Goal: Find contact information: Find contact information

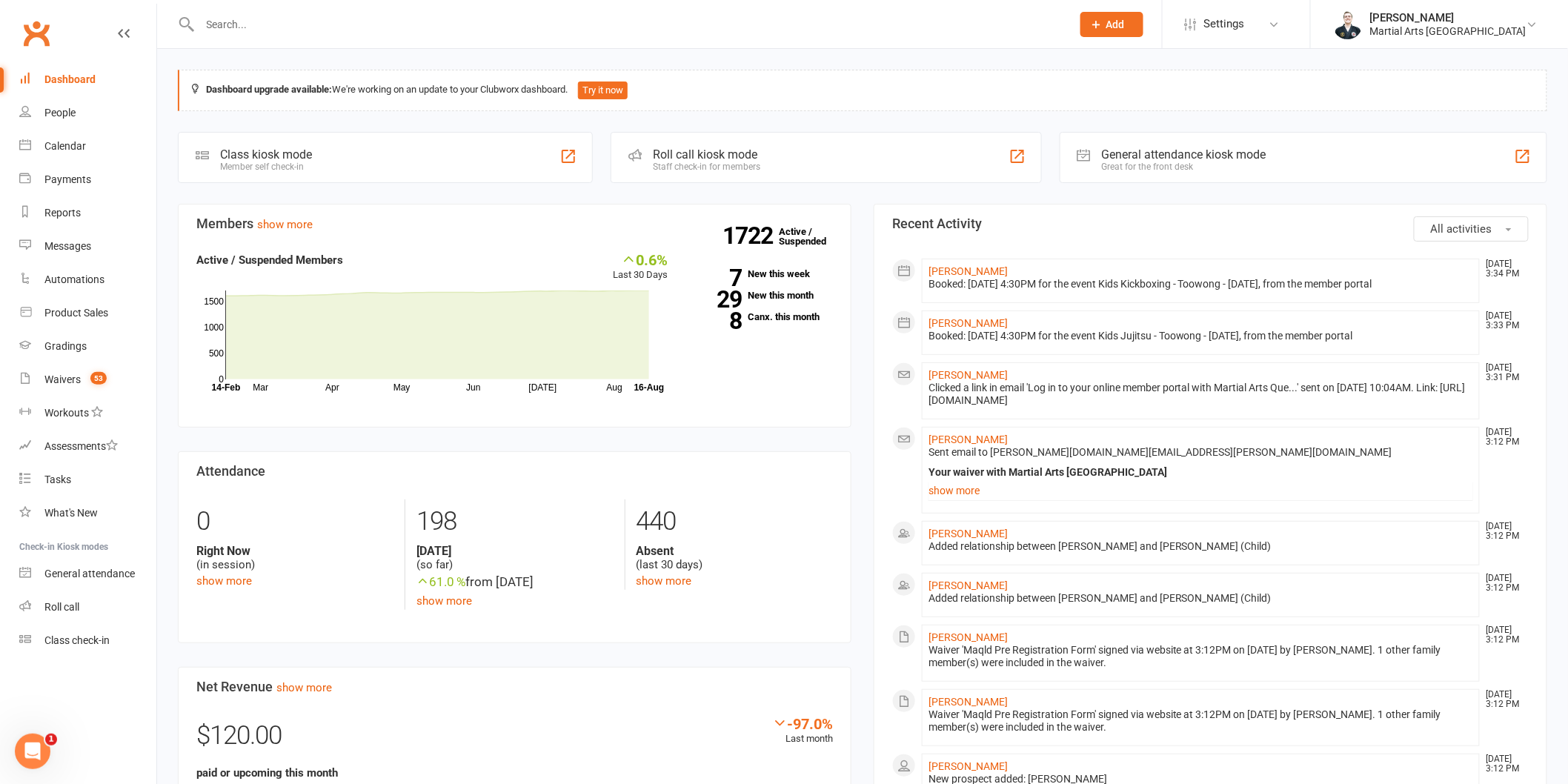
click at [374, 39] on div at bounding box center [619, 24] width 883 height 48
click at [380, 28] on input "text" at bounding box center [629, 24] width 865 height 20
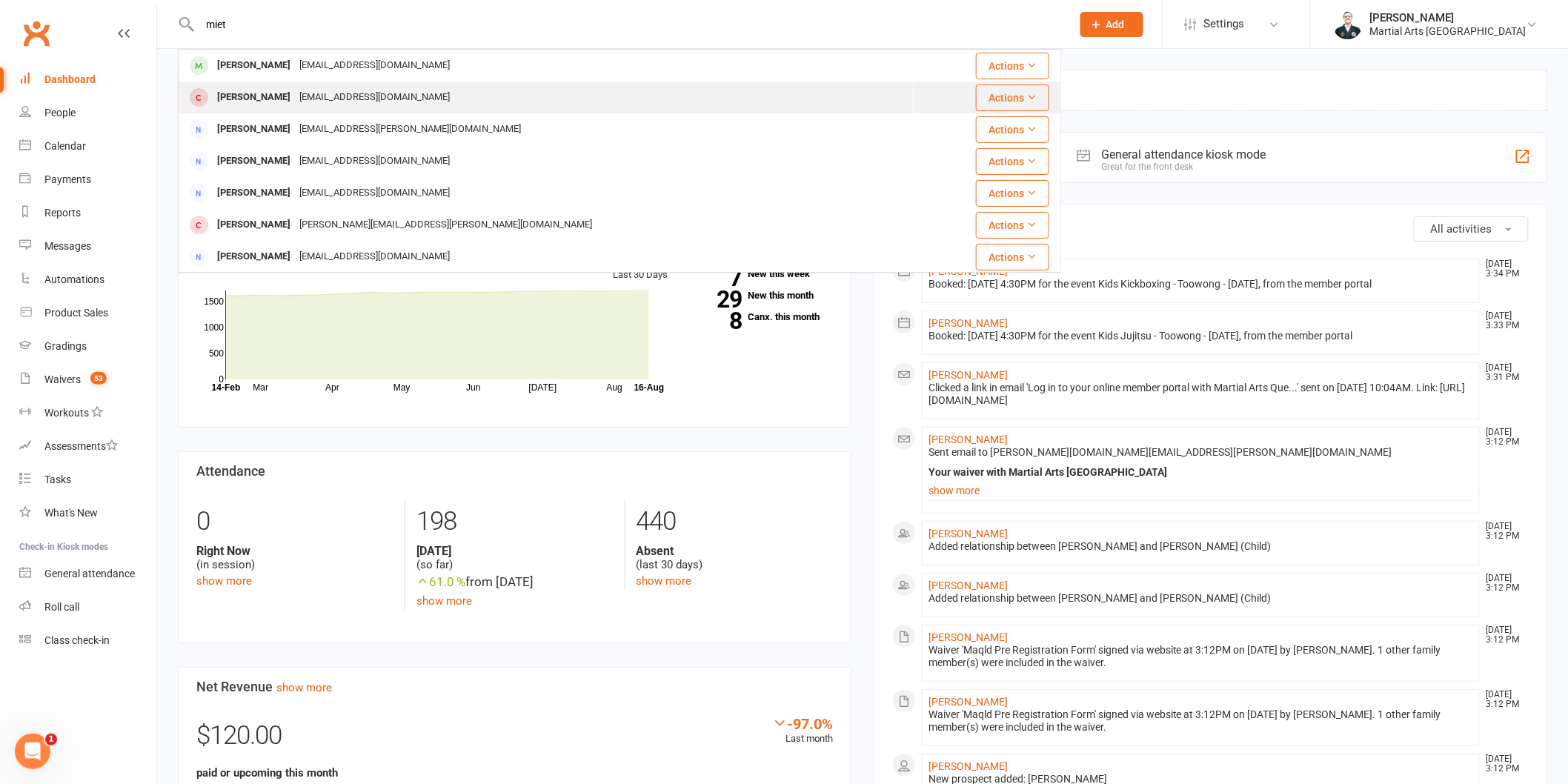
type input "miet"
click at [344, 96] on div "[EMAIL_ADDRESS][DOMAIN_NAME]" at bounding box center [374, 98] width 160 height 21
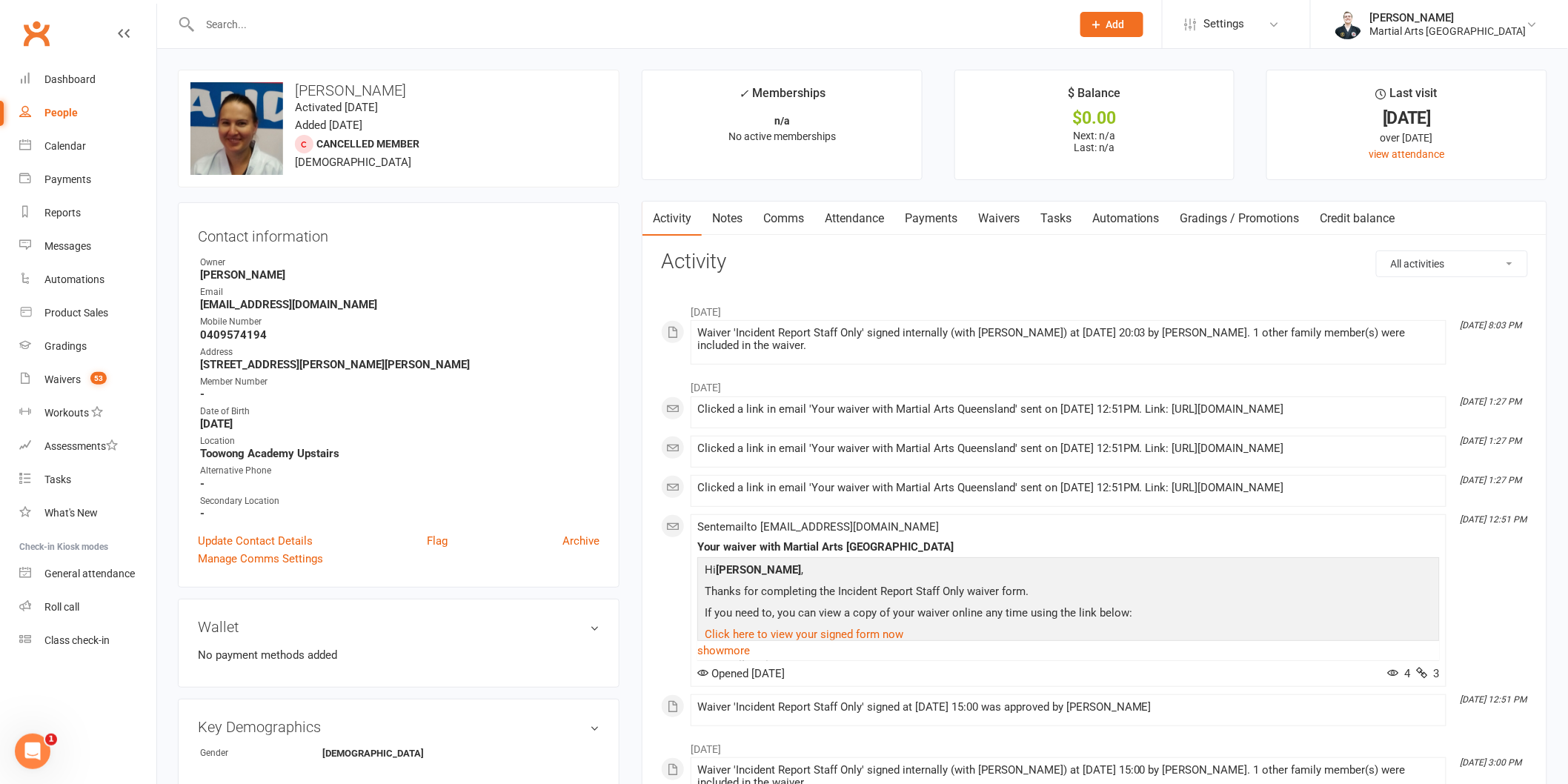
click at [253, 331] on strong "0409574194" at bounding box center [399, 335] width 399 height 14
copy strong "0409574194"
click at [589, 254] on div "Contact information Owner [PERSON_NAME] Email [EMAIL_ADDRESS][DOMAIN_NAME] Mobi…" at bounding box center [399, 394] width 442 height 385
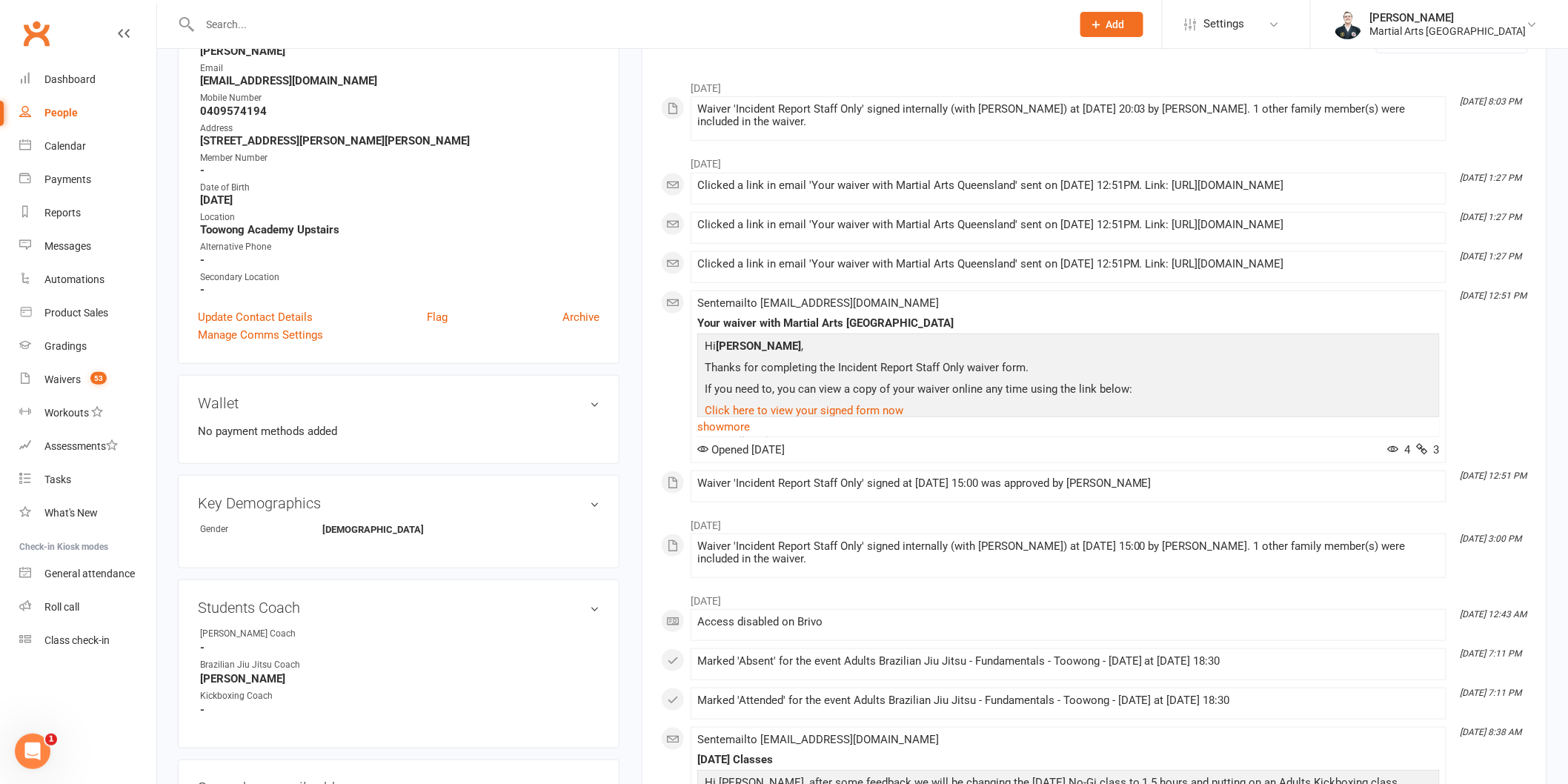
scroll to position [741, 0]
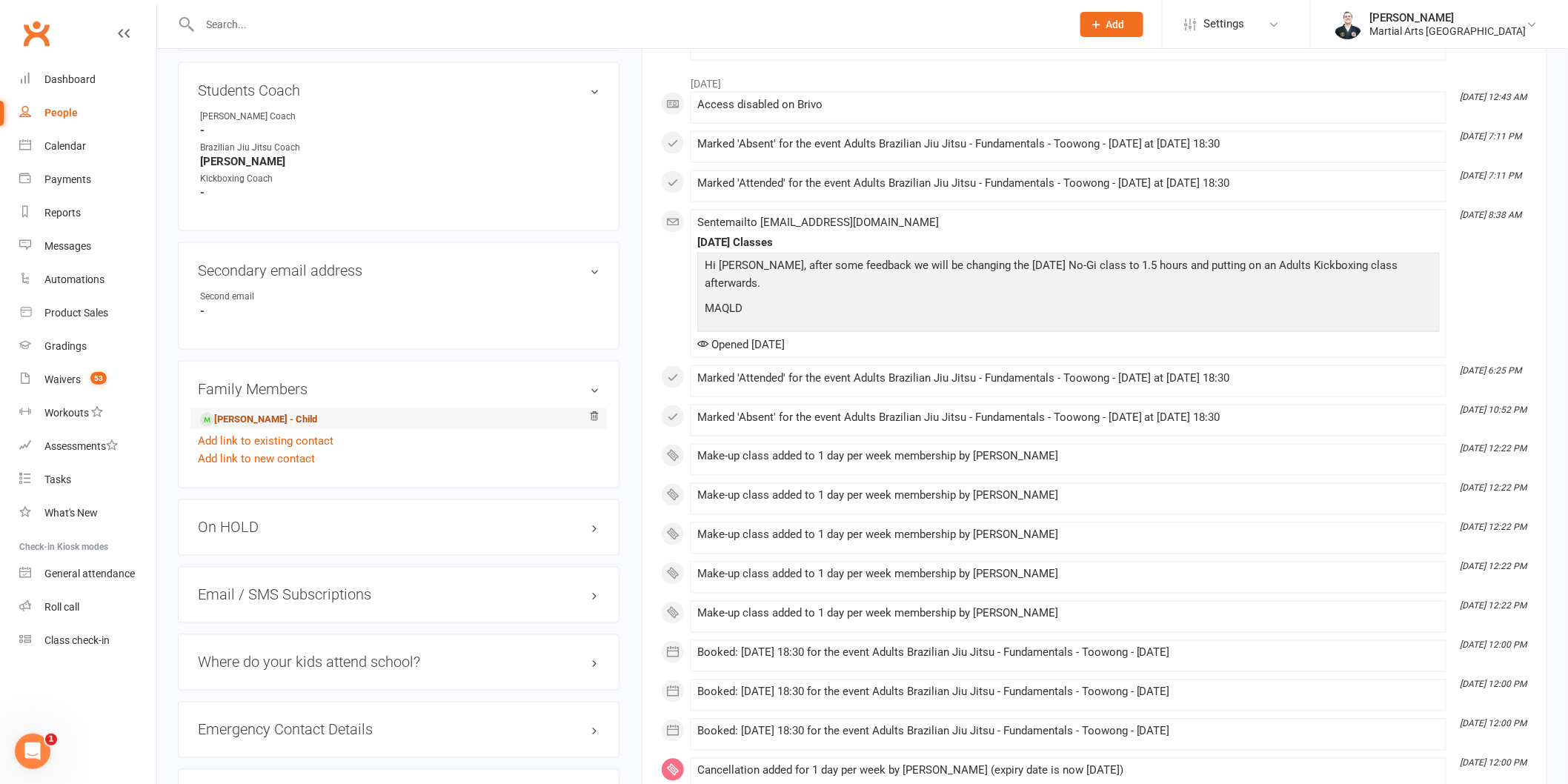
click at [263, 415] on link "[PERSON_NAME] - Child" at bounding box center [258, 420] width 117 height 16
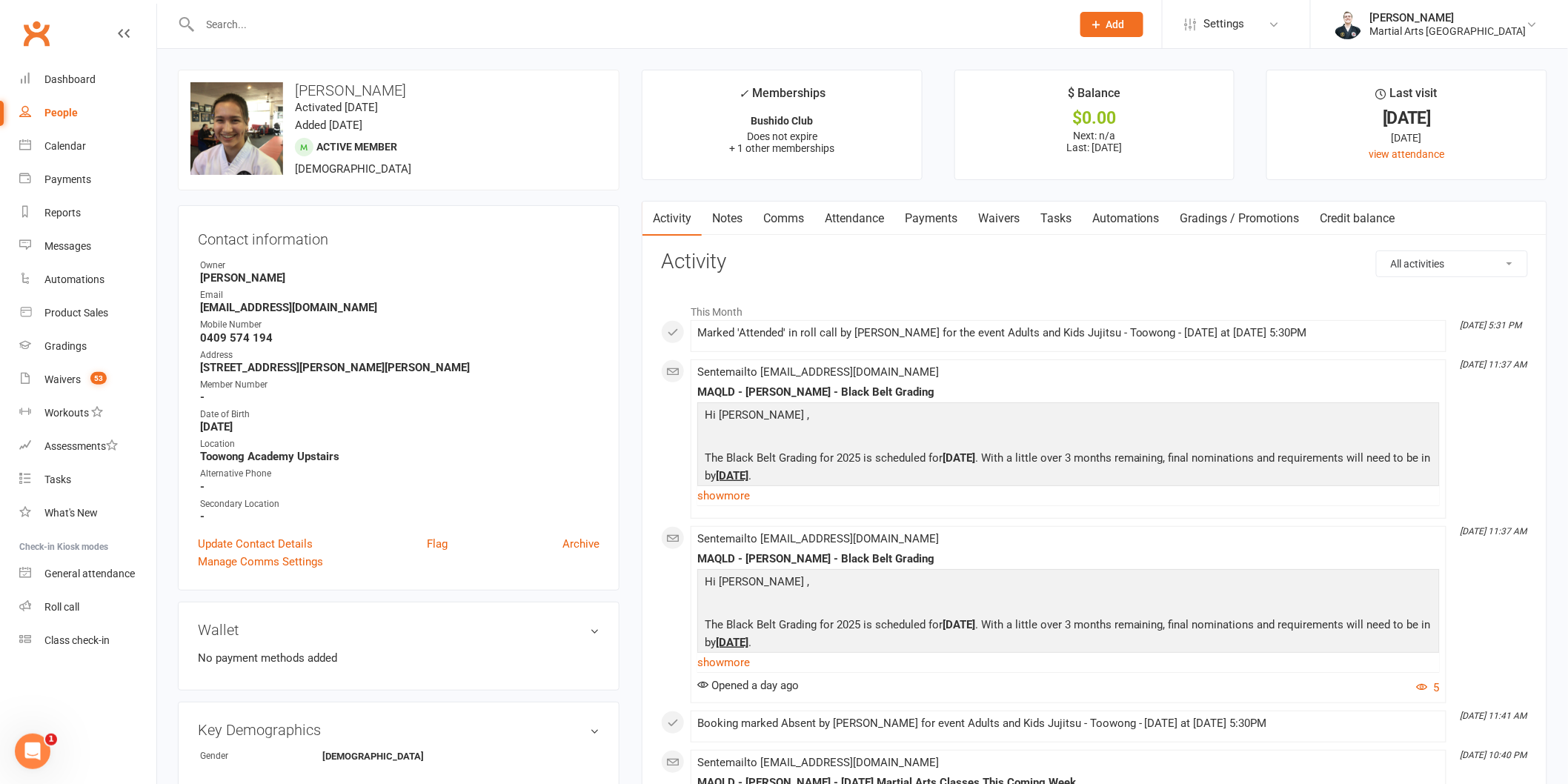
click at [262, 340] on strong "0409 574 194" at bounding box center [399, 338] width 399 height 14
copy render-form-field "0409 574 194"
click at [474, 343] on strong "0409 574 194" at bounding box center [399, 338] width 399 height 14
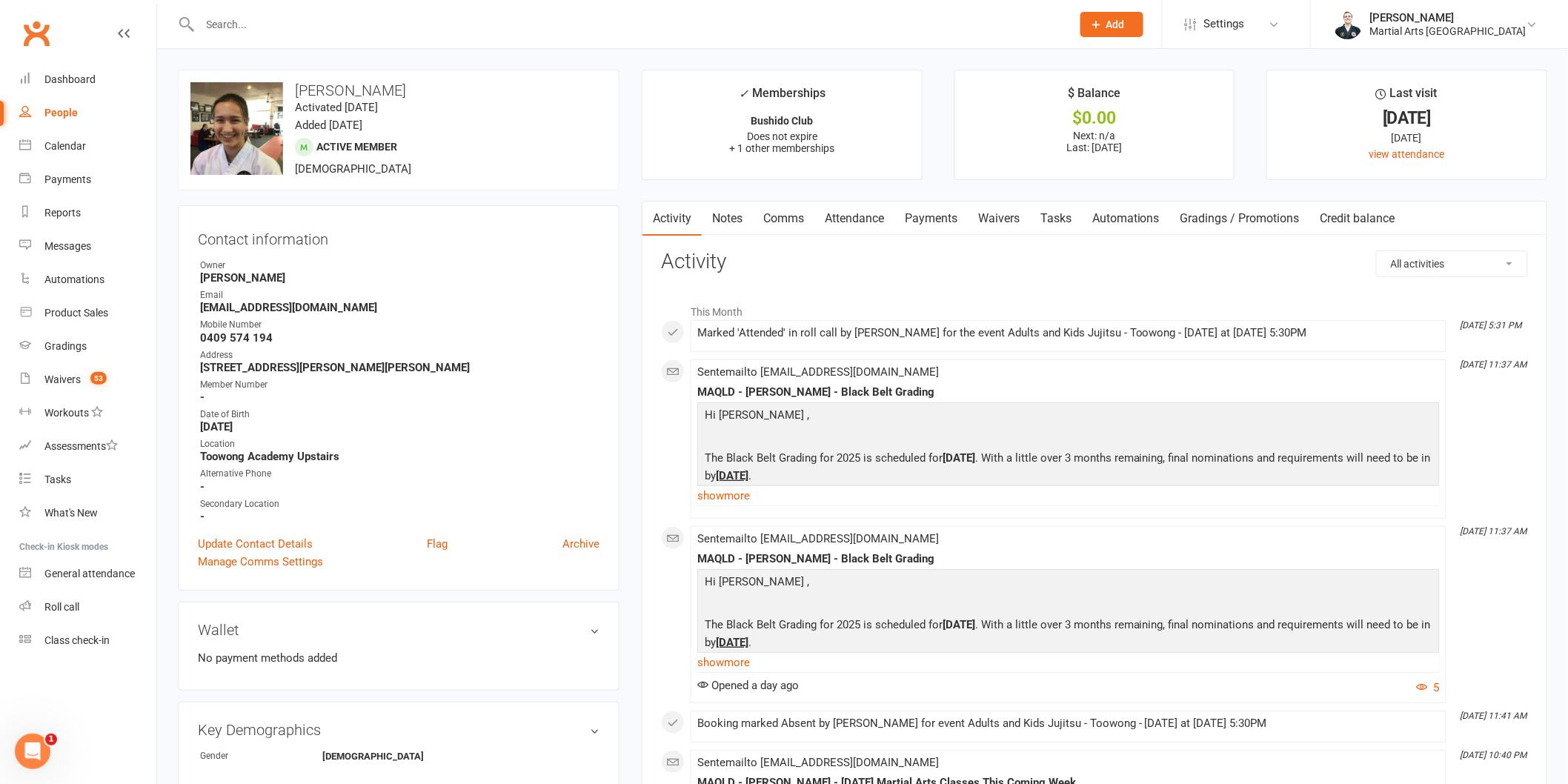
click at [254, 17] on input "text" at bounding box center [629, 24] width 865 height 20
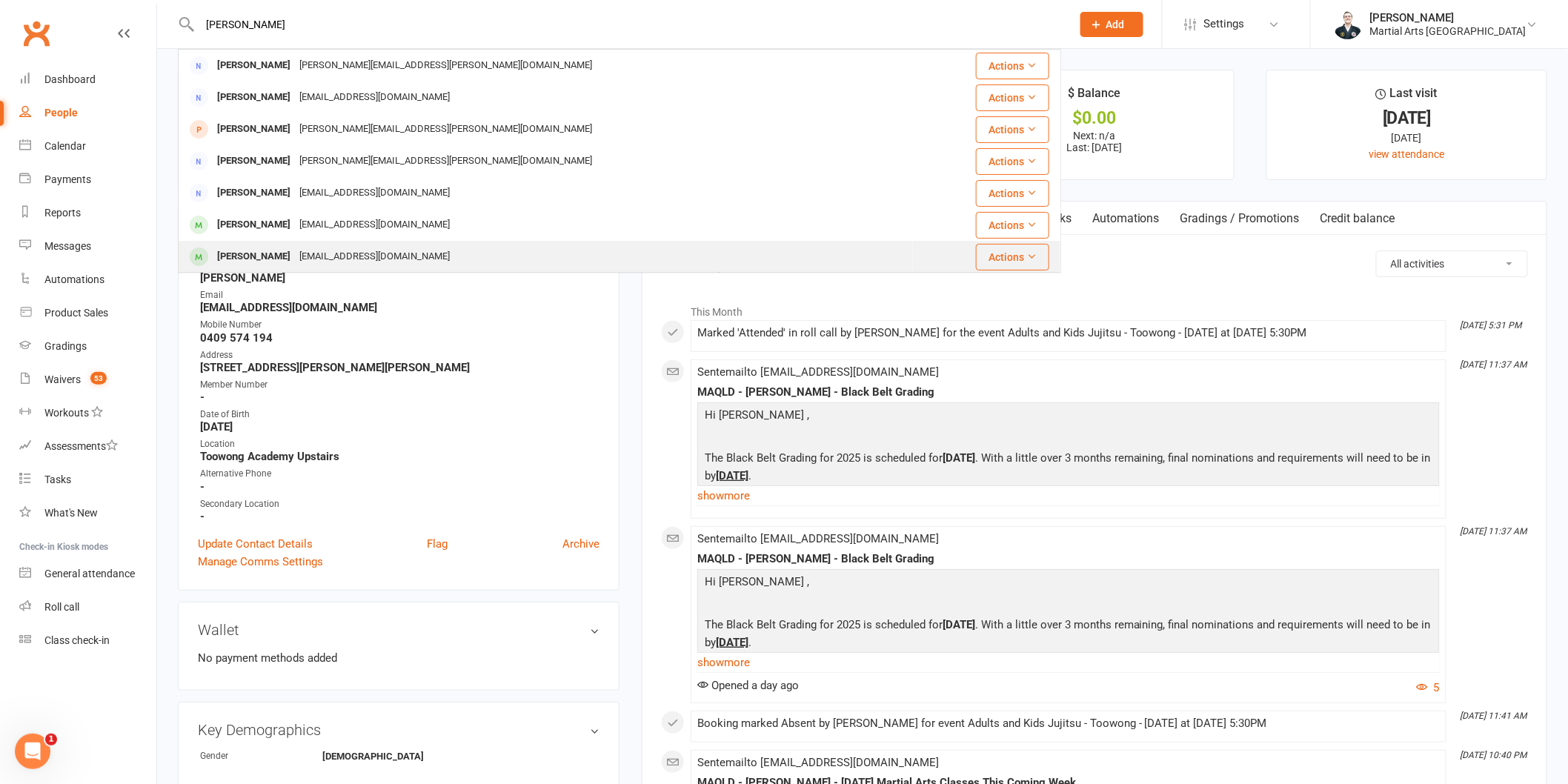
type input "[PERSON_NAME]"
click at [271, 247] on div "[PERSON_NAME]" at bounding box center [253, 257] width 82 height 21
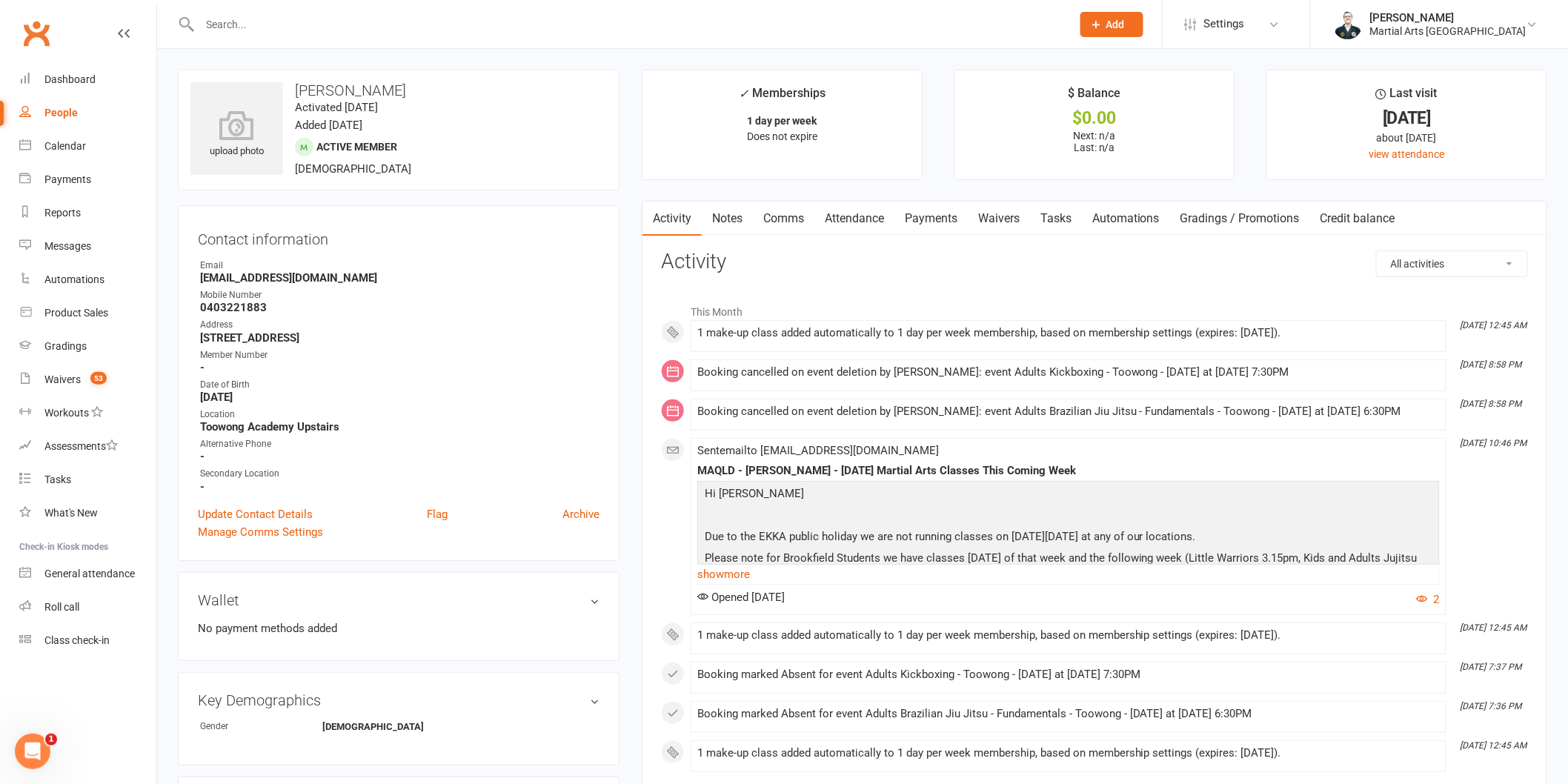
click at [232, 307] on strong "0403221883" at bounding box center [399, 308] width 399 height 14
copy strong "0403221883"
click at [125, 73] on link "Dashboard" at bounding box center [87, 79] width 137 height 33
